Goal: Complete application form

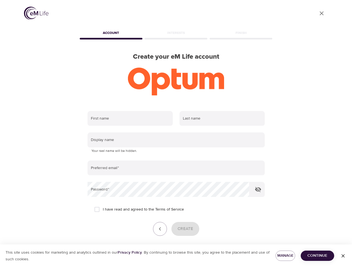
click at [130, 119] on input "text" at bounding box center [129, 118] width 85 height 15
click at [222, 119] on input "text" at bounding box center [221, 118] width 85 height 15
click at [176, 140] on input "text" at bounding box center [175, 140] width 177 height 15
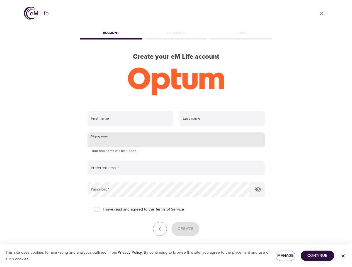
click at [176, 168] on input "email" at bounding box center [175, 168] width 177 height 15
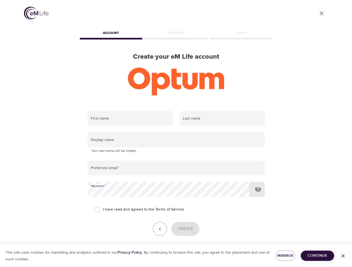
click at [258, 190] on icon "button" at bounding box center [257, 189] width 7 height 7
click at [160, 229] on icon "button" at bounding box center [159, 229] width 7 height 7
click at [185, 229] on div "Create" at bounding box center [175, 229] width 177 height 14
click at [285, 256] on span "Manage" at bounding box center [285, 255] width 11 height 7
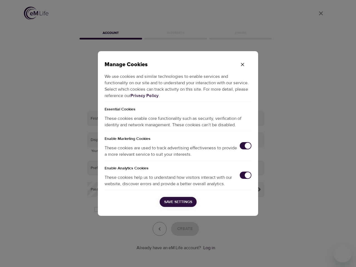
click at [317, 256] on div "Manage Cookies We use cookies and similar technologies to enable services and f…" at bounding box center [178, 133] width 356 height 267
